Goal: Find specific page/section: Find specific page/section

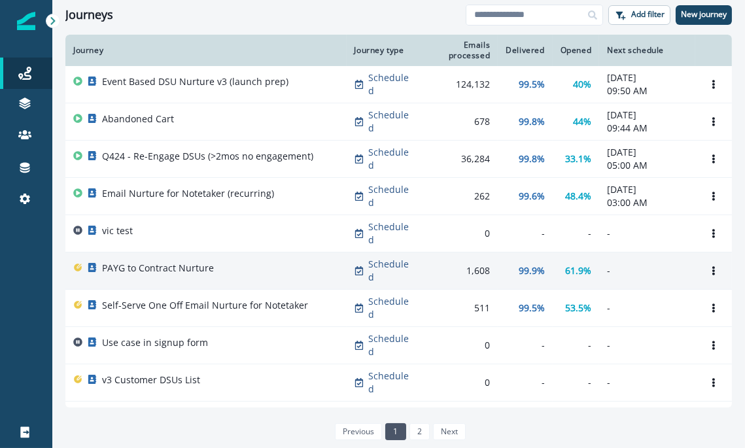
click at [164, 262] on p "PAYG to Contract Nurture" at bounding box center [158, 268] width 112 height 13
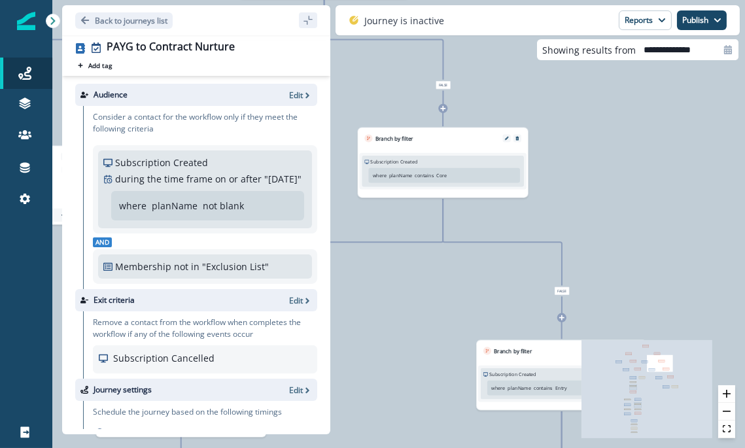
click at [129, 160] on p "Subscription Created" at bounding box center [161, 163] width 93 height 14
click at [160, 154] on div "Subscription Created during the time frame on or after " [DATE] " Add frequency…" at bounding box center [205, 189] width 214 height 78
click at [151, 158] on p "Subscription Created" at bounding box center [161, 163] width 93 height 14
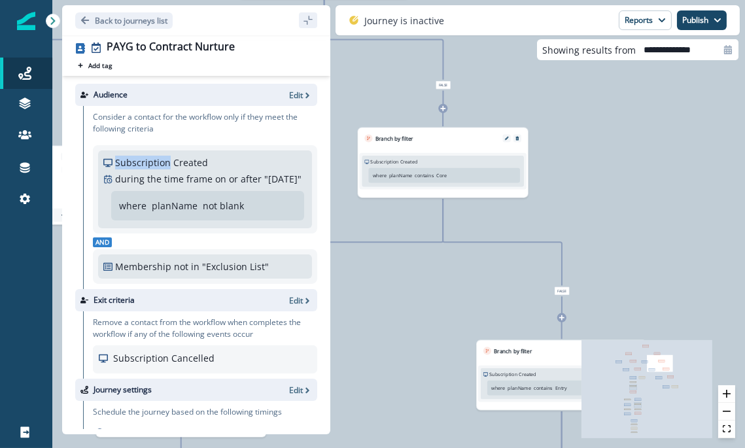
click at [151, 158] on p "Subscription Created" at bounding box center [161, 163] width 93 height 14
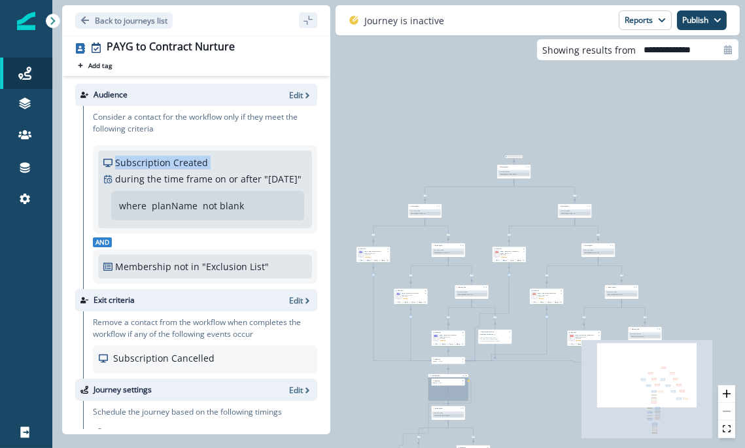
drag, startPoint x: 411, startPoint y: 238, endPoint x: 503, endPoint y: 209, distance: 96.8
click at [503, 209] on div "0 contact has entered the journey Branch by filter Subscription Created Add fre…" at bounding box center [398, 224] width 693 height 448
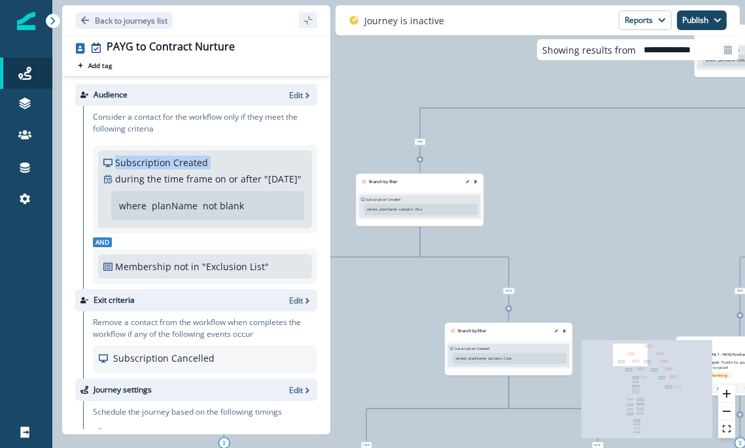
drag, startPoint x: 512, startPoint y: 154, endPoint x: 402, endPoint y: 247, distance: 143.5
click at [402, 247] on div "0 contact has entered the journey Branch by filter Subscription Created Add fre…" at bounding box center [398, 224] width 693 height 448
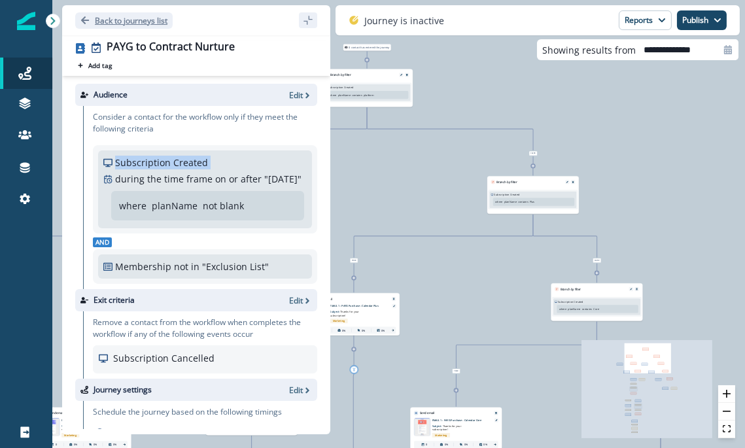
click at [86, 19] on icon "Go back" at bounding box center [84, 20] width 9 height 9
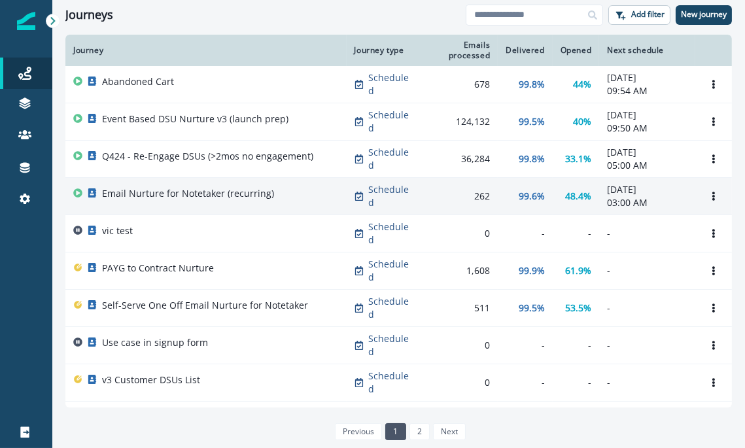
click at [175, 200] on p "Email Nurture for Notetaker (recurring)" at bounding box center [188, 193] width 172 height 13
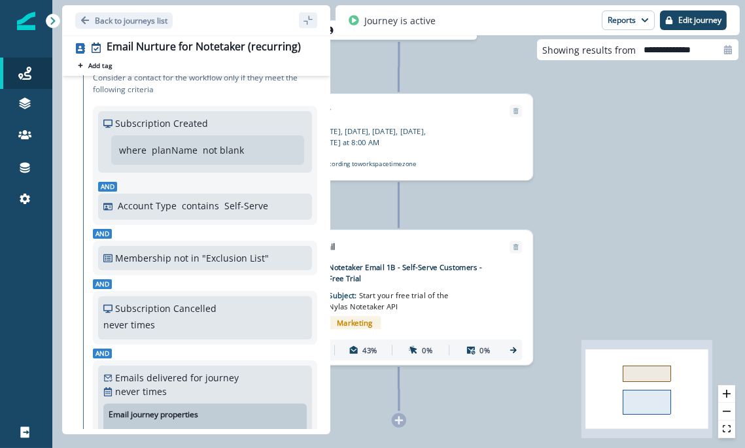
scroll to position [35, 0]
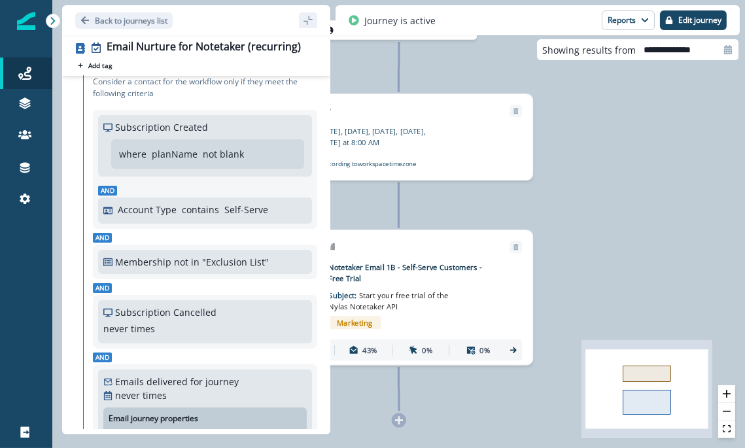
click at [466, 305] on div "Notetaker Email 1B - Self-Serve Customers - Free Trial Subject: Start your free…" at bounding box center [414, 298] width 172 height 72
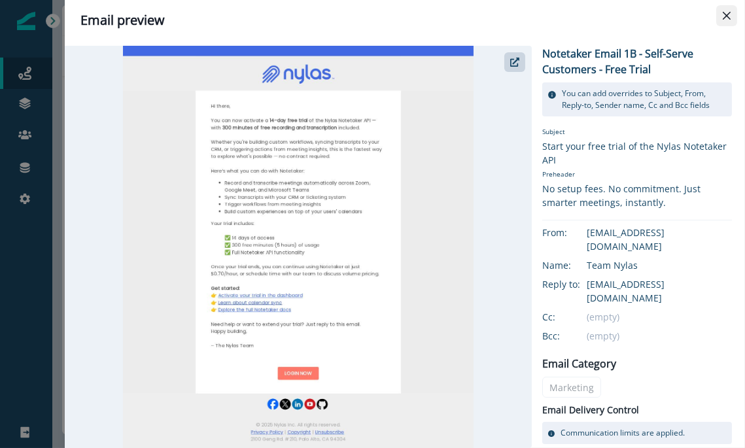
click at [729, 16] on icon "Close" at bounding box center [727, 16] width 8 height 8
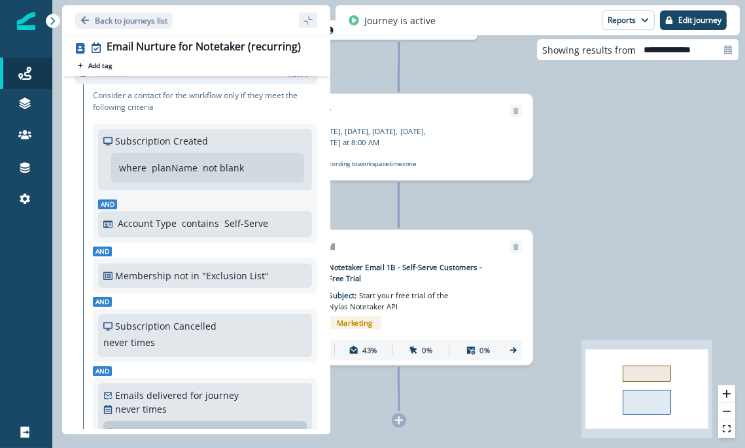
scroll to position [0, 0]
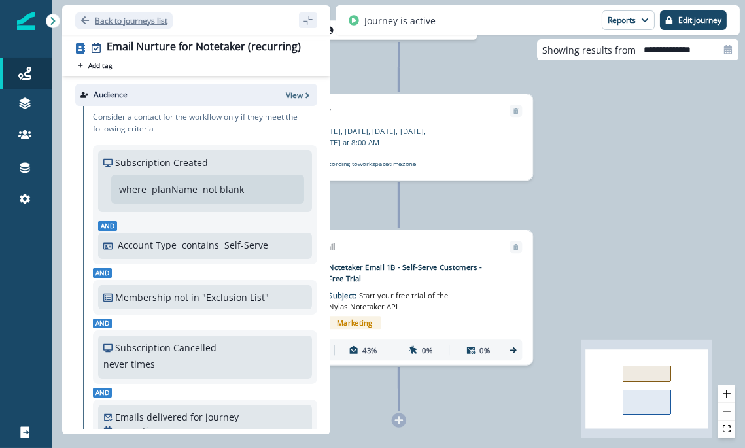
click at [88, 19] on icon "Go back" at bounding box center [84, 20] width 9 height 9
